Goal: Task Accomplishment & Management: Manage account settings

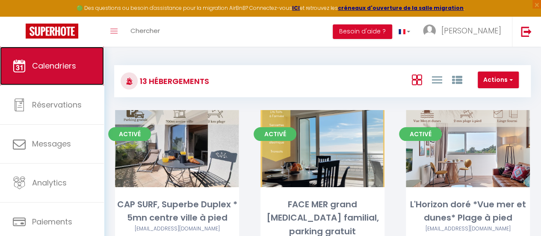
click at [56, 64] on span "Calendriers" at bounding box center [54, 65] width 44 height 11
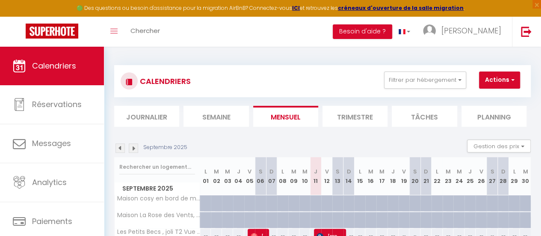
click at [360, 119] on li "Trimestre" at bounding box center [355, 116] width 65 height 21
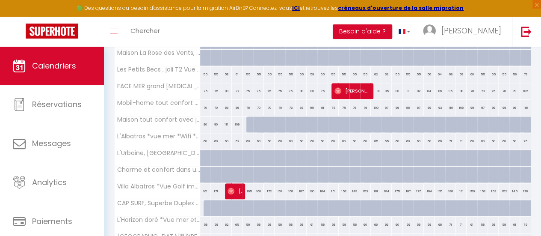
scroll to position [412, 0]
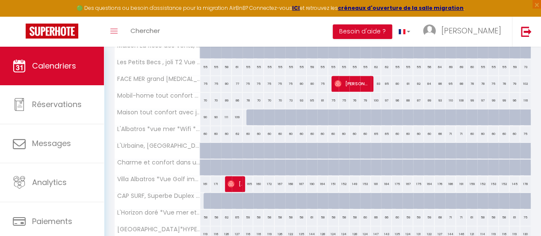
click at [205, 197] on div at bounding box center [209, 201] width 11 height 16
type input "106"
type input "Mer 01 Octobre 2025"
type input "Jeu 02 Octobre 2025"
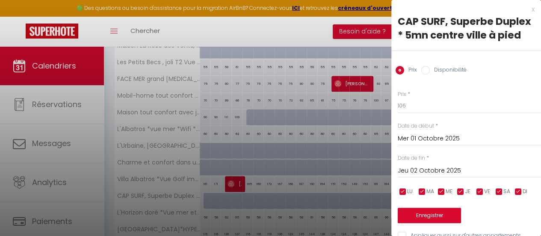
click at [460, 75] on label "Disponibilité" at bounding box center [448, 70] width 37 height 9
click at [430, 74] on input "Disponibilité" at bounding box center [425, 70] width 9 height 9
radio input "true"
radio input "false"
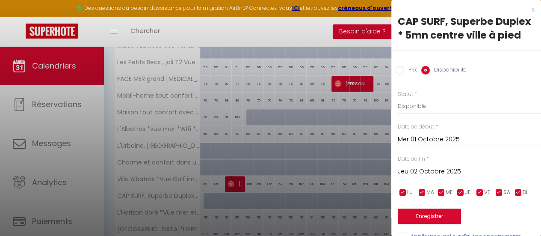
click at [402, 145] on input "Mer 01 Octobre 2025" at bounding box center [469, 139] width 143 height 11
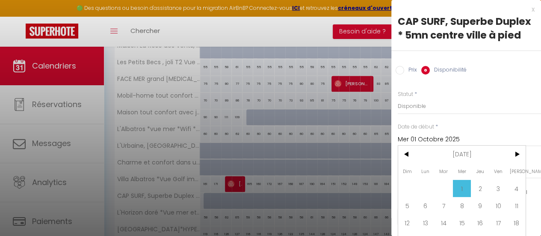
click at [460, 129] on div "Prix * 106 Statut * Disponible Indisponible Date de début * [DATE] < [DATE] > D…" at bounding box center [466, 161] width 150 height 163
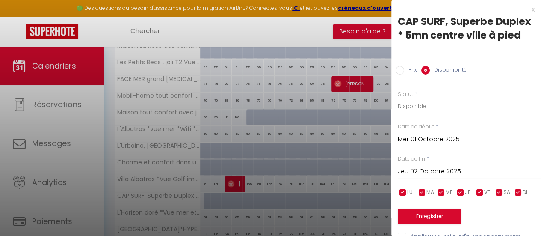
click at [426, 177] on input "Jeu 02 Octobre 2025" at bounding box center [469, 171] width 143 height 11
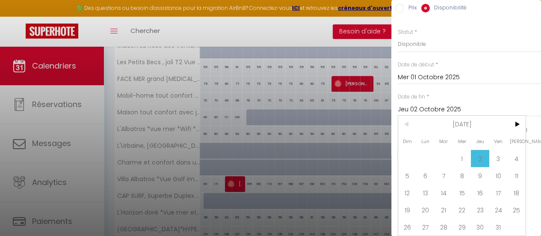
scroll to position [81, 0]
click at [517, 119] on span ">" at bounding box center [516, 124] width 18 height 17
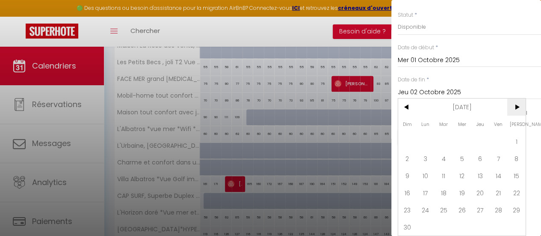
click at [517, 116] on span ">" at bounding box center [516, 106] width 18 height 17
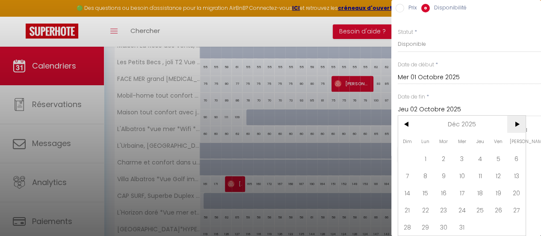
click at [519, 118] on span ">" at bounding box center [516, 124] width 18 height 17
click at [409, 167] on span "4" at bounding box center [407, 175] width 18 height 17
type input "Dim 04 Janvier 2026"
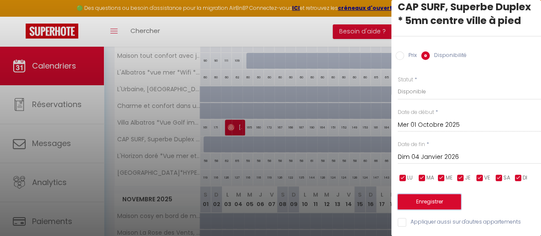
scroll to position [0, 0]
click at [438, 202] on button "Enregistrer" at bounding box center [429, 201] width 63 height 15
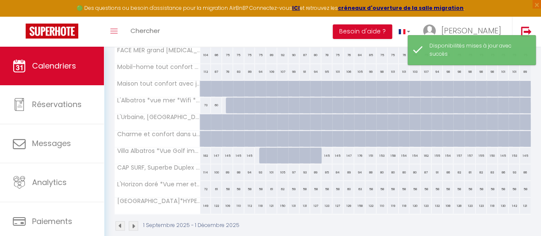
scroll to position [698, 0]
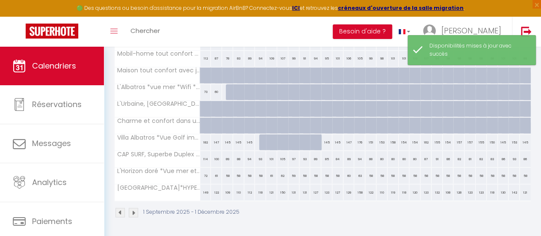
click at [137, 208] on img at bounding box center [133, 212] width 9 height 9
